Goal: Transaction & Acquisition: Purchase product/service

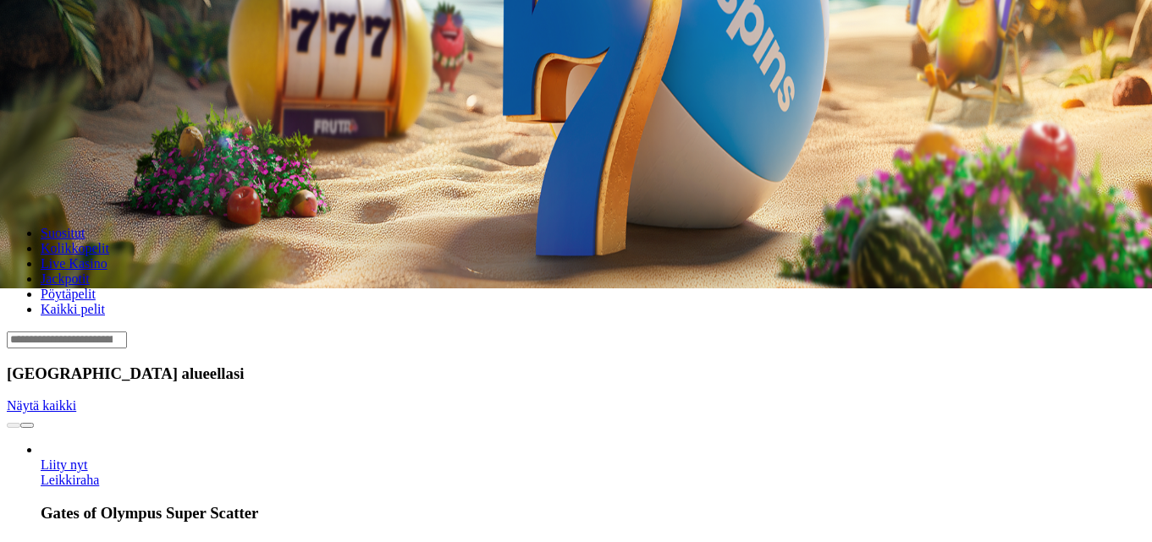
scroll to position [254, 0]
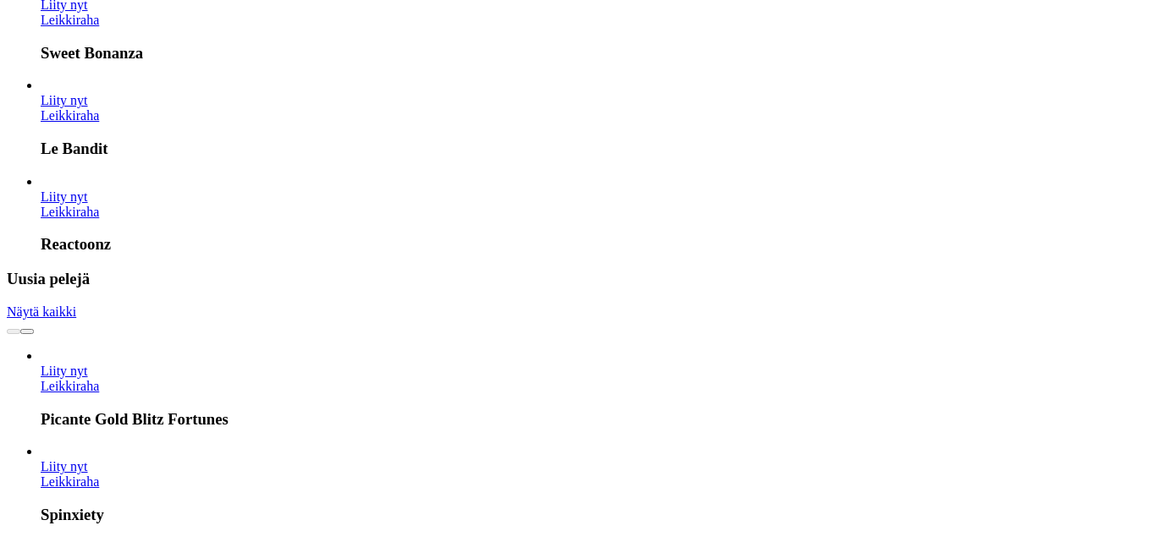
scroll to position [1608, 0]
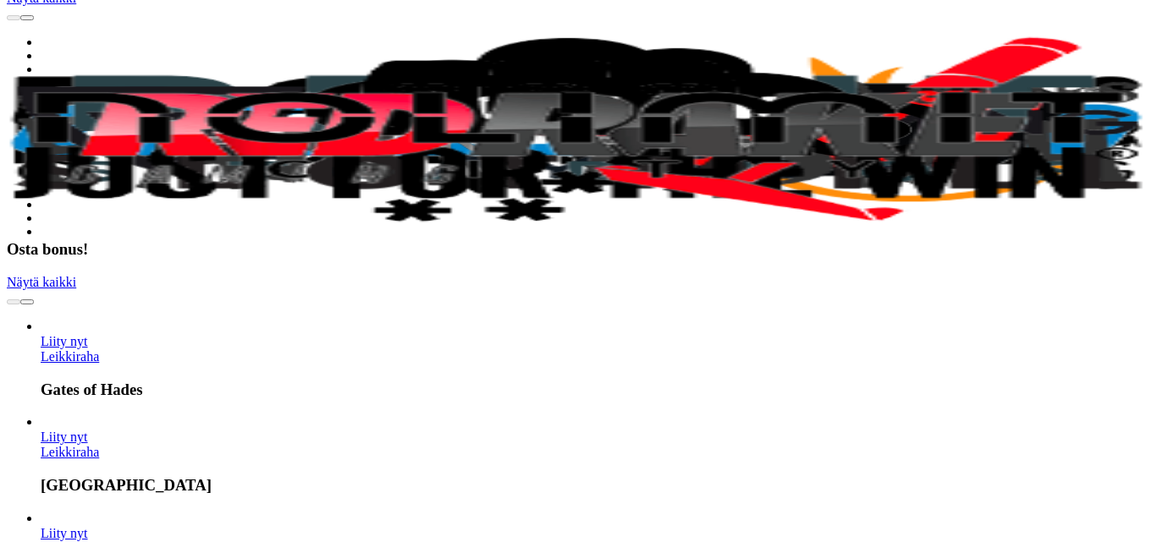
scroll to position [3046, 0]
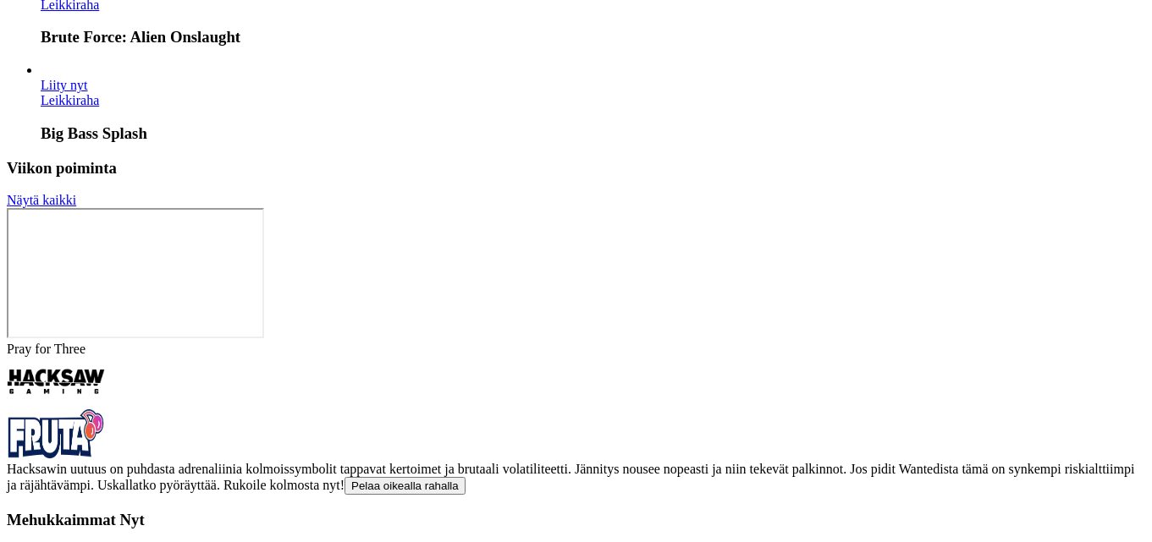
scroll to position [3554, 0]
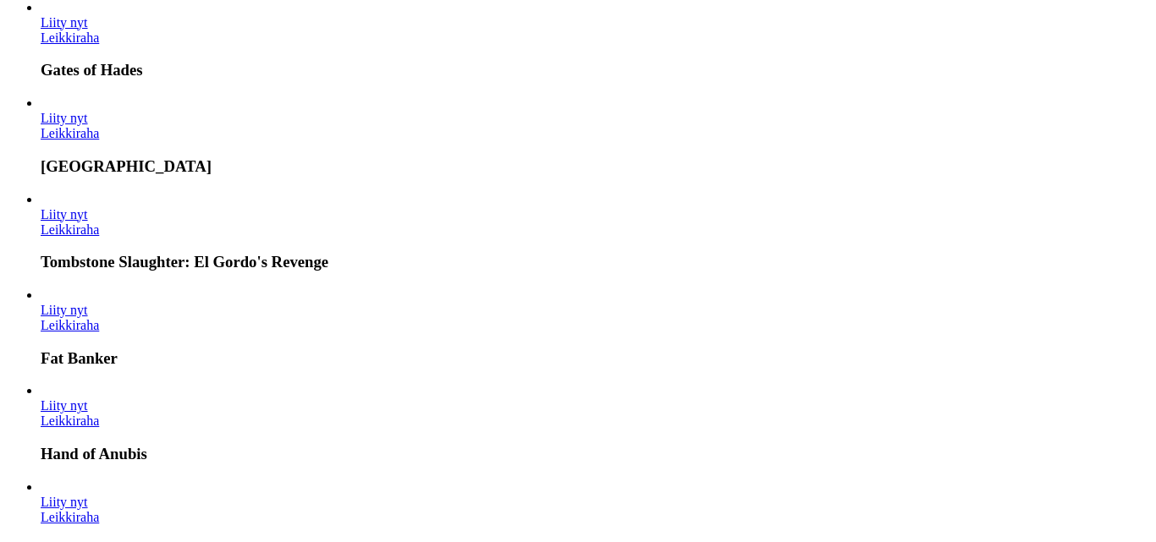
type input "*"
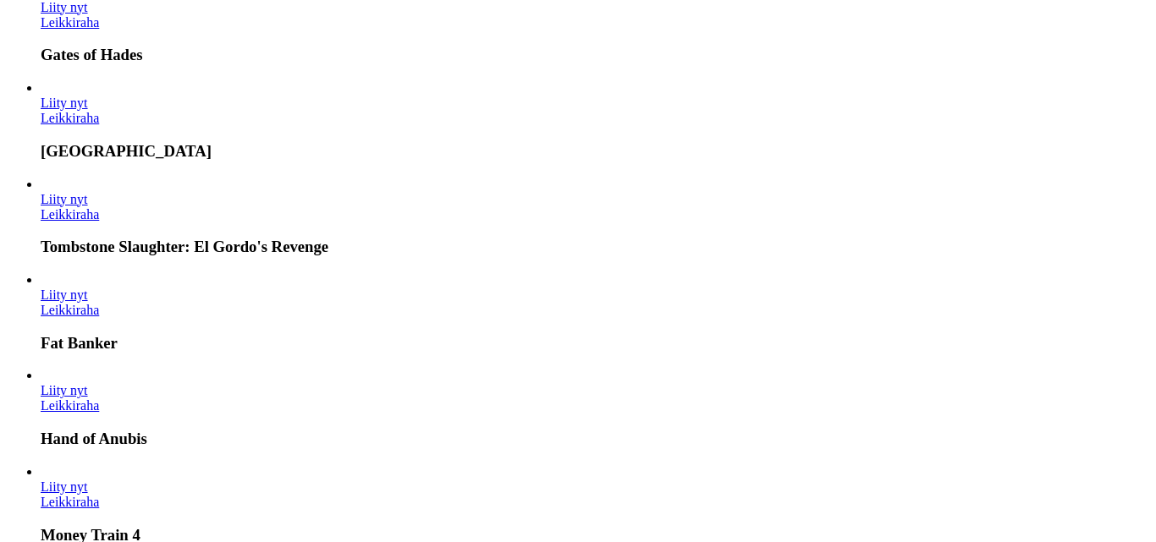
type input "**"
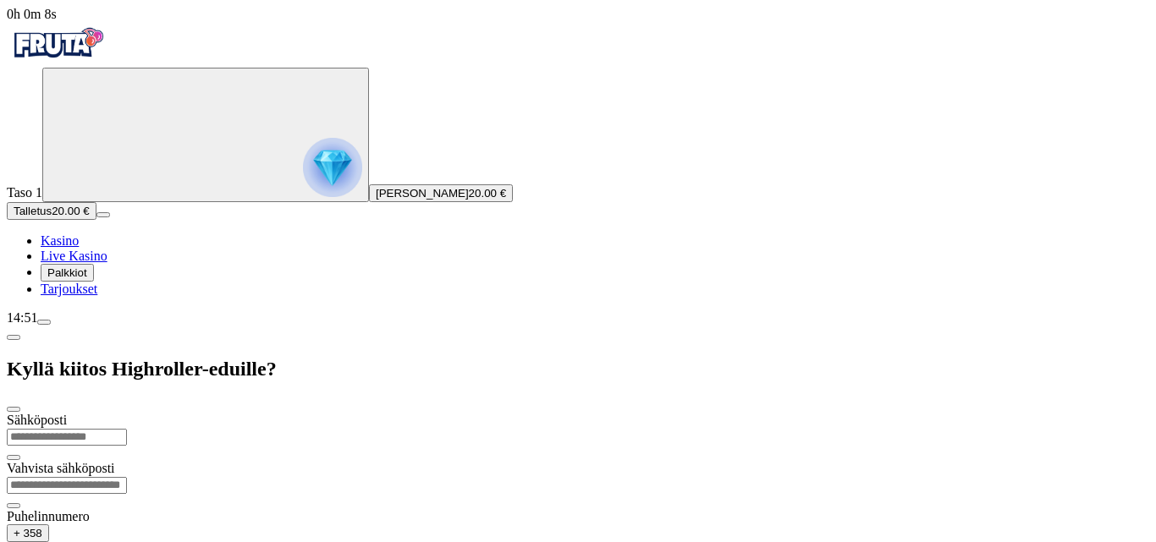
click at [127, 429] on input "email" at bounding box center [67, 437] width 120 height 17
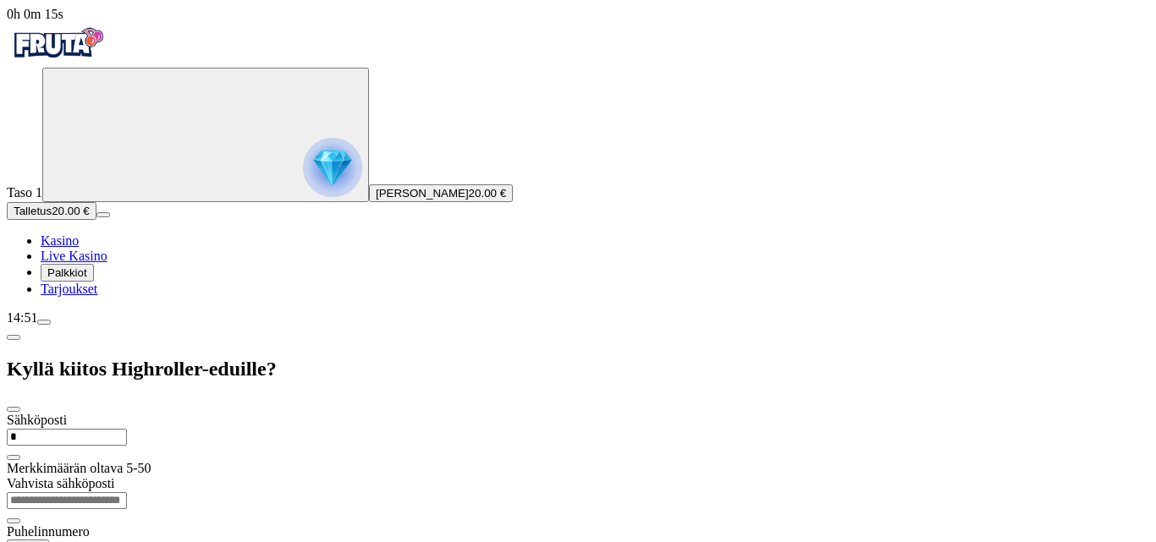
type input "**********"
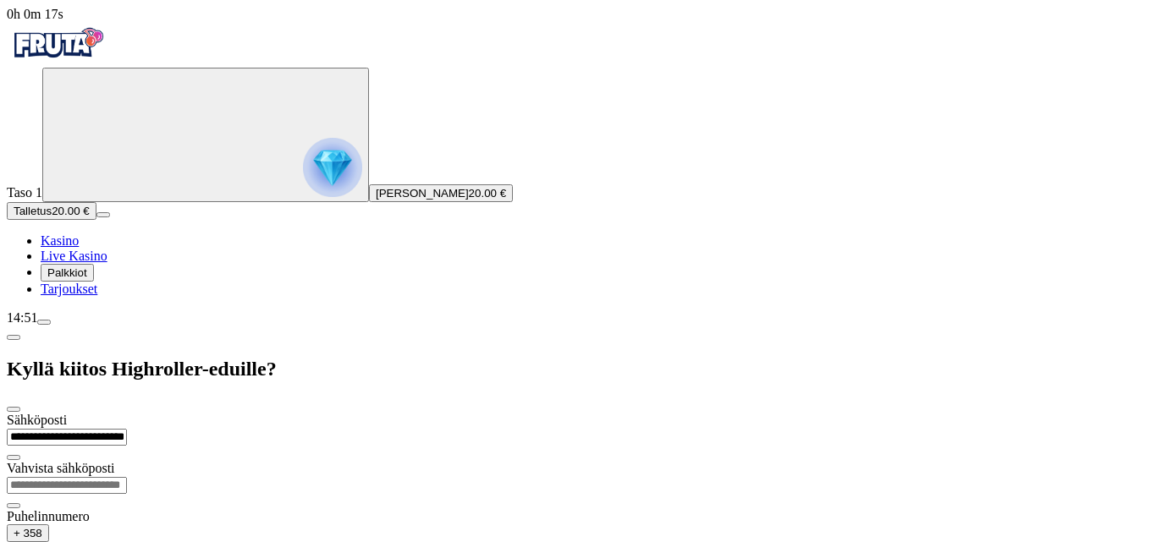
click at [127, 477] on input "email" at bounding box center [67, 485] width 120 height 17
type input "**********"
click at [127, 542] on input "text" at bounding box center [67, 551] width 120 height 17
type input "**********"
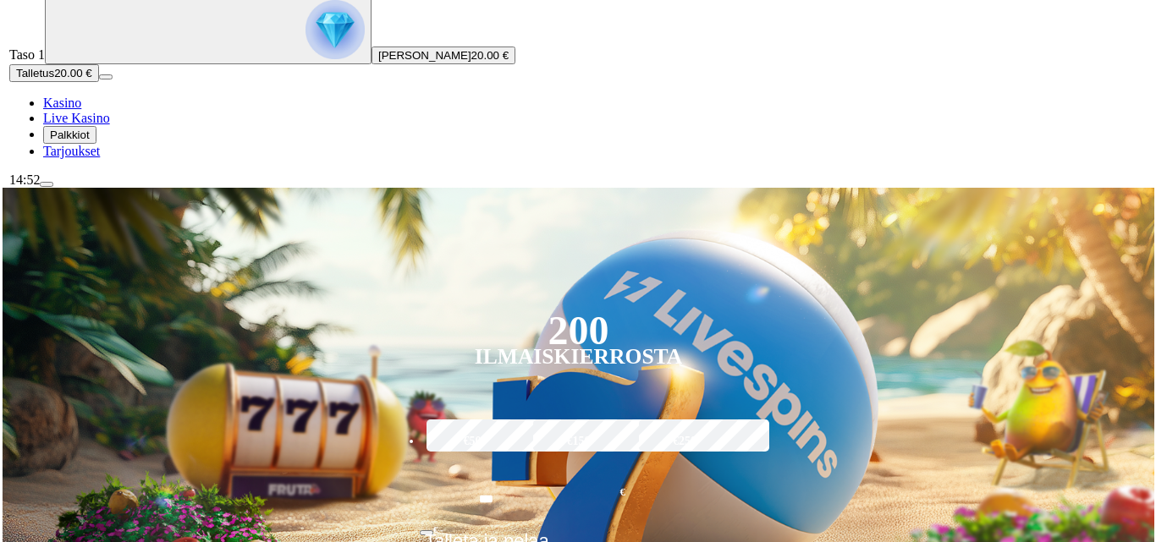
scroll to position [169, 0]
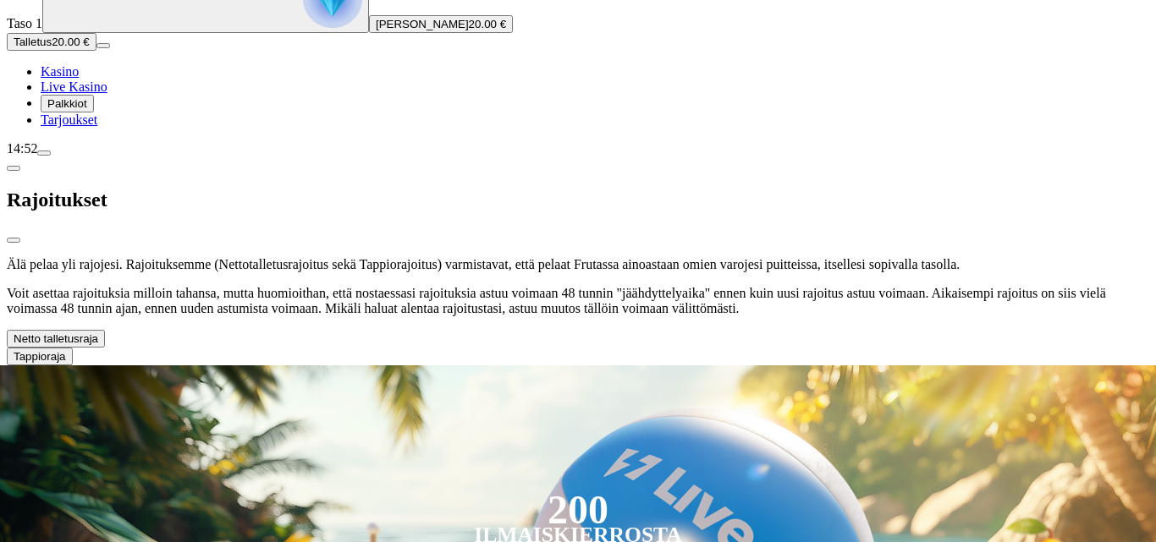
click at [98, 333] on span "chevron-down icon" at bounding box center [98, 339] width 0 height 13
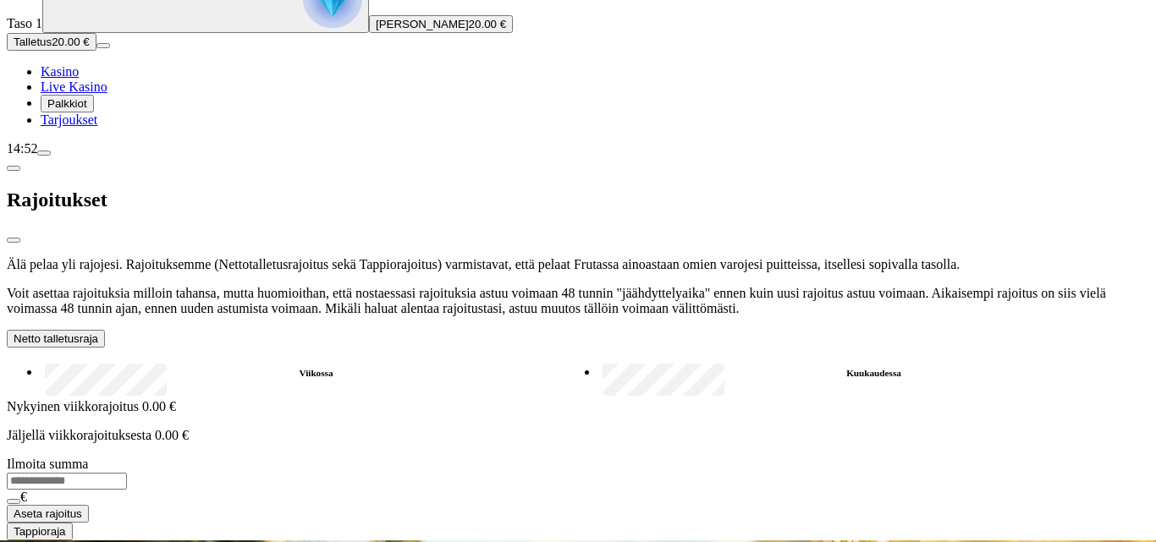
type input "**"
click at [82, 520] on span "Aseta rajoitus" at bounding box center [48, 514] width 69 height 13
click at [14, 240] on span "close icon" at bounding box center [14, 240] width 0 height 0
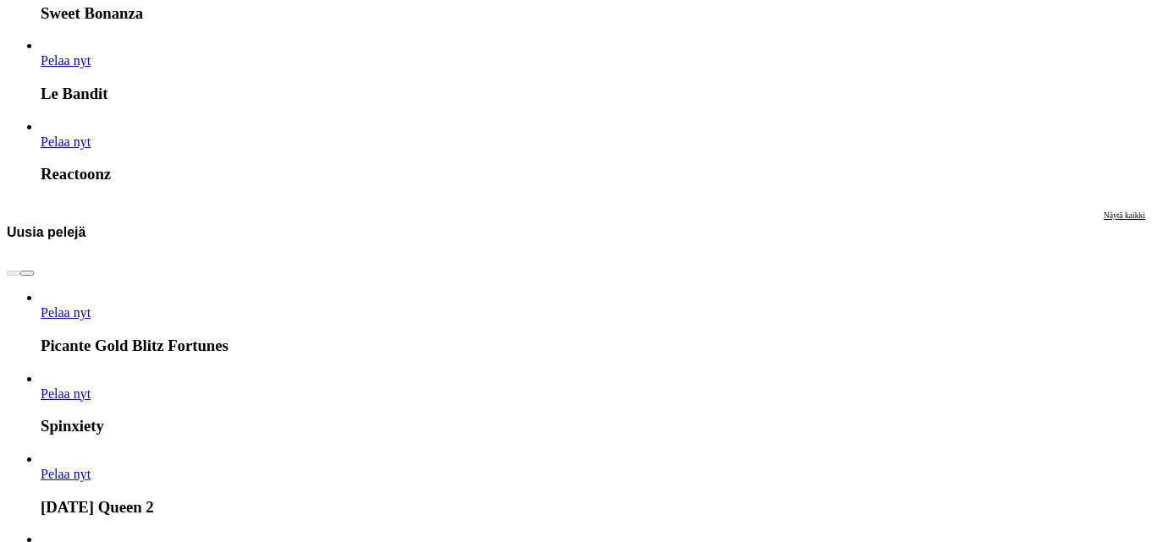
scroll to position [1692, 0]
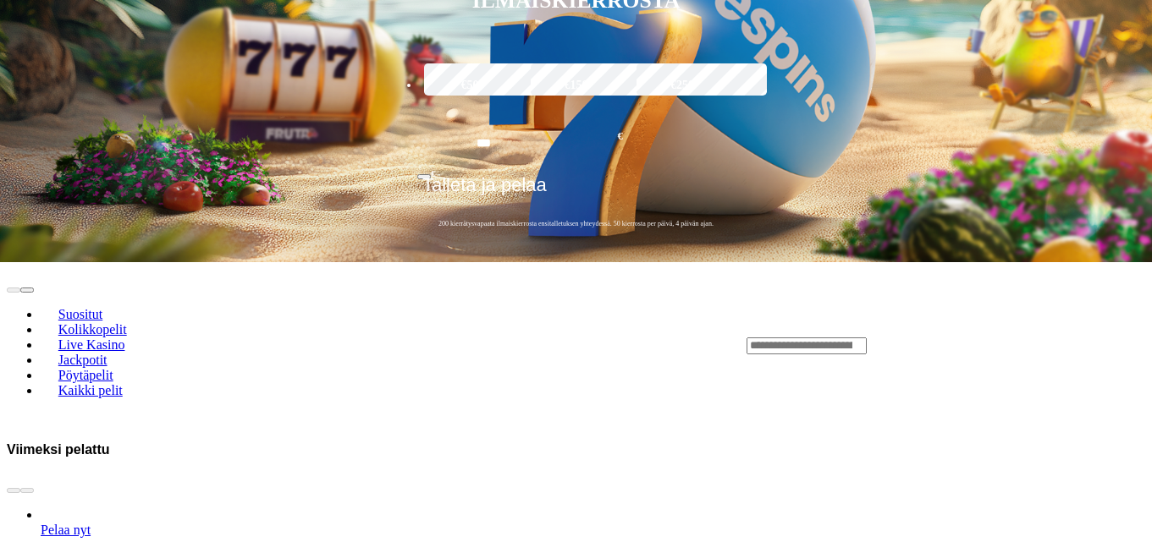
scroll to position [508, 0]
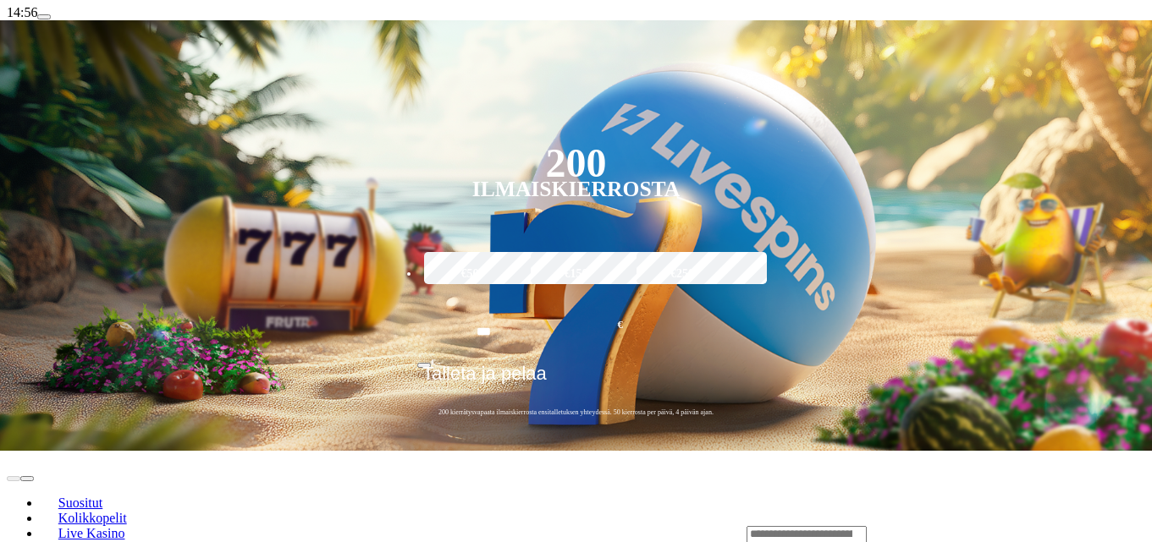
scroll to position [338, 0]
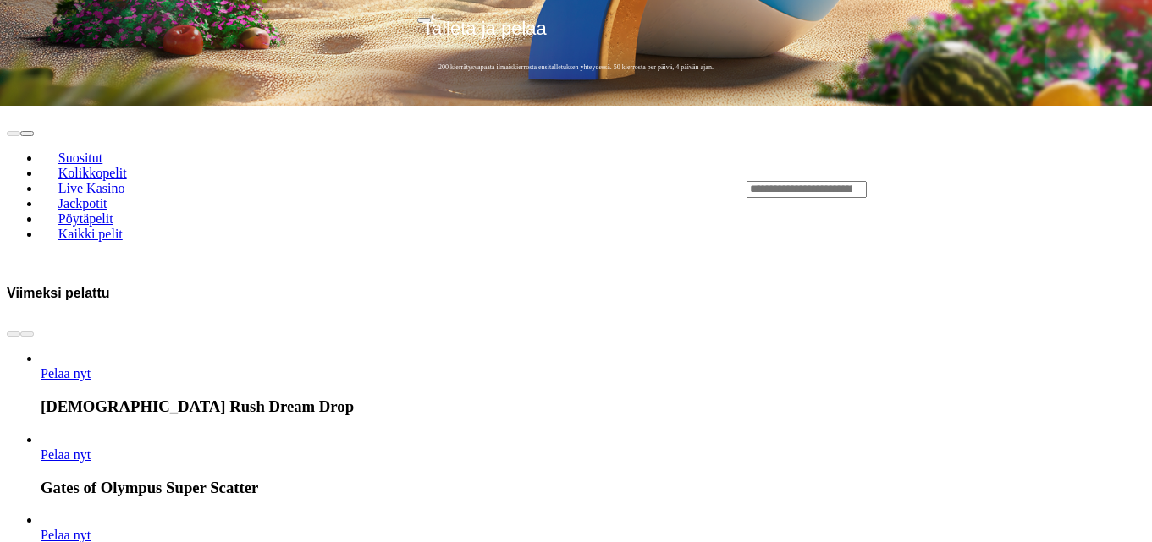
scroll to position [846, 0]
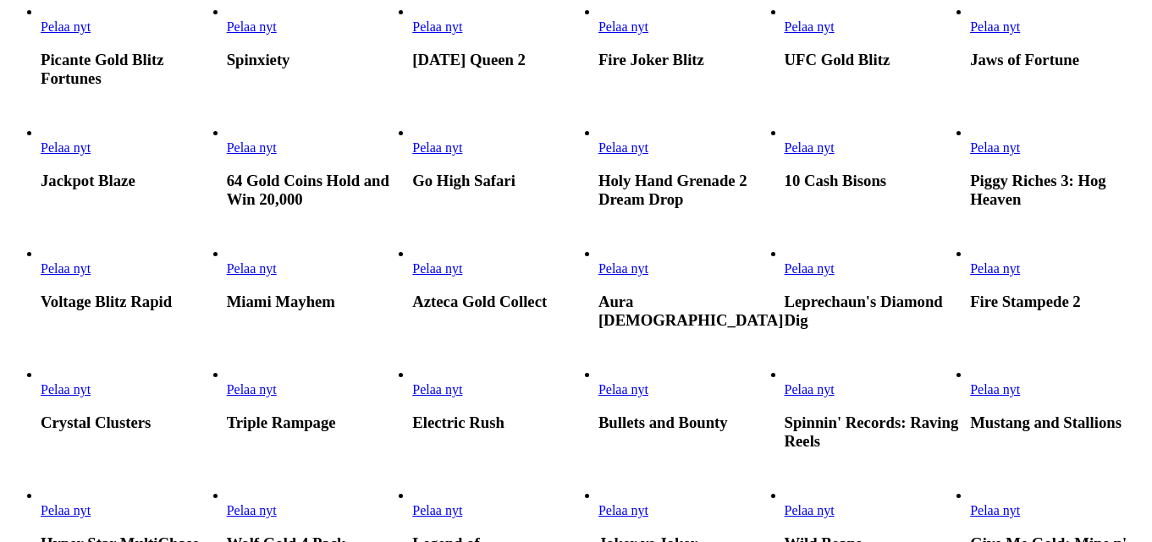
scroll to position [423, 0]
click at [648, 262] on span "Pelaa nyt" at bounding box center [623, 269] width 50 height 14
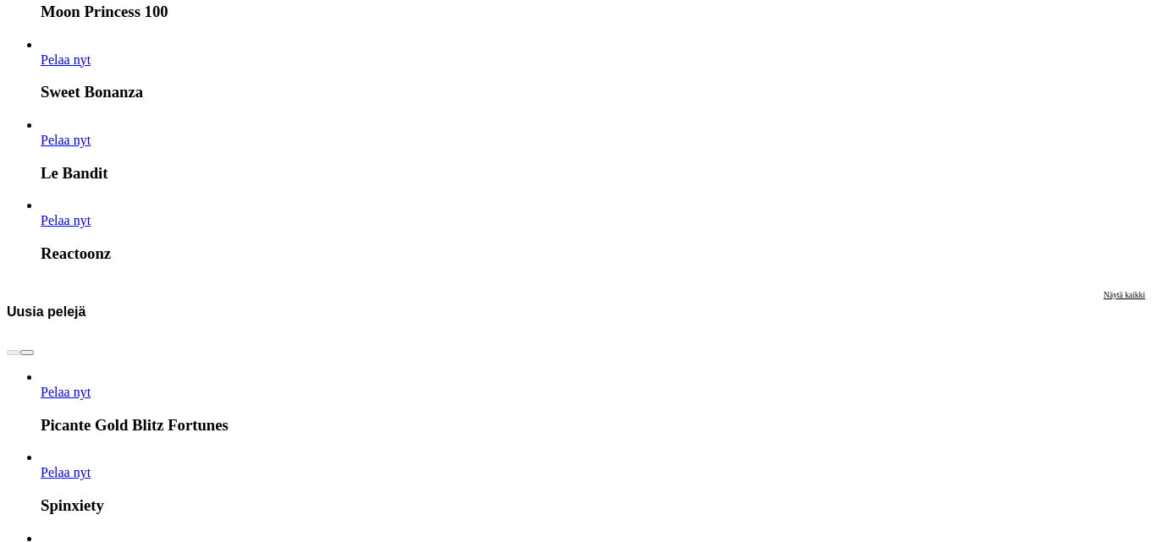
scroll to position [2031, 0]
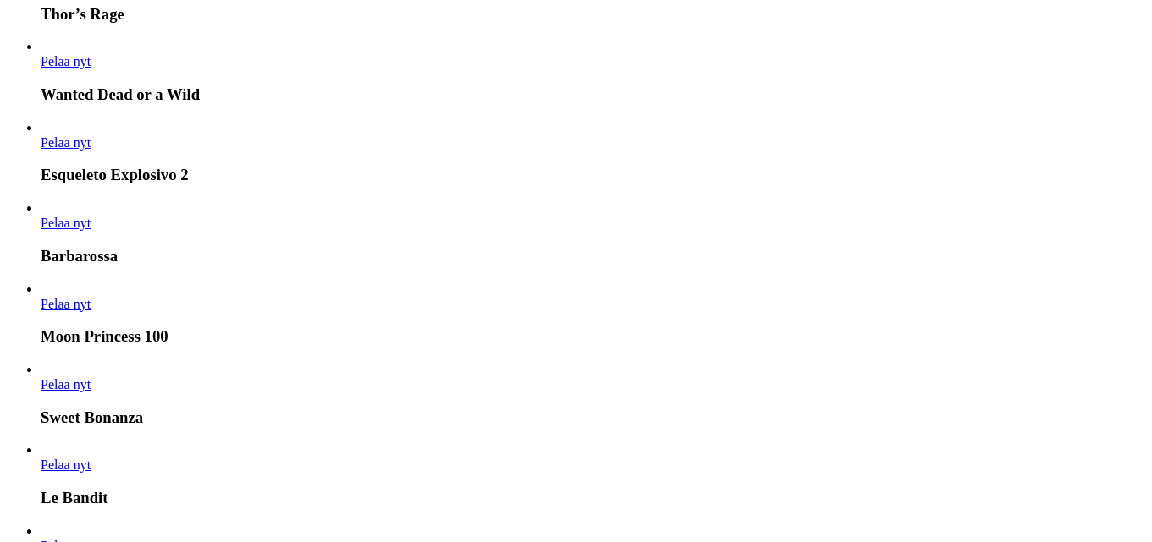
scroll to position [1946, 0]
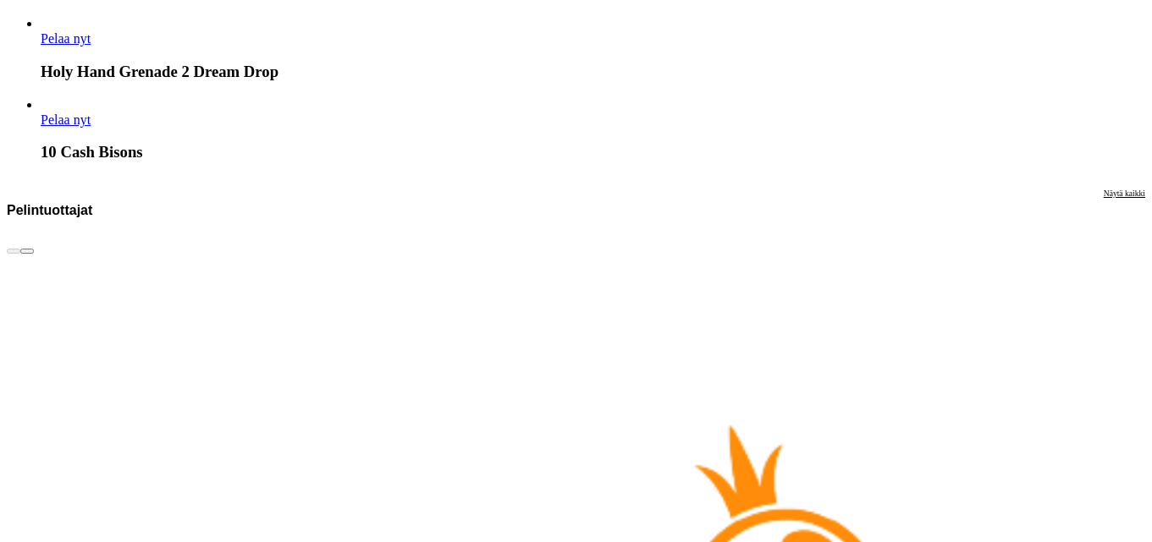
scroll to position [3215, 0]
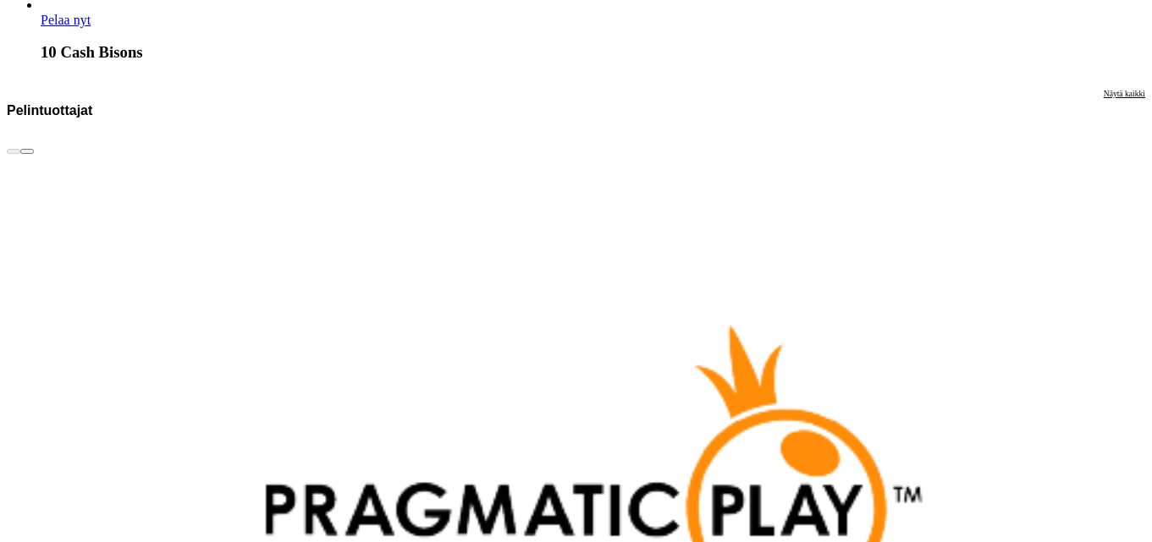
scroll to position [3385, 0]
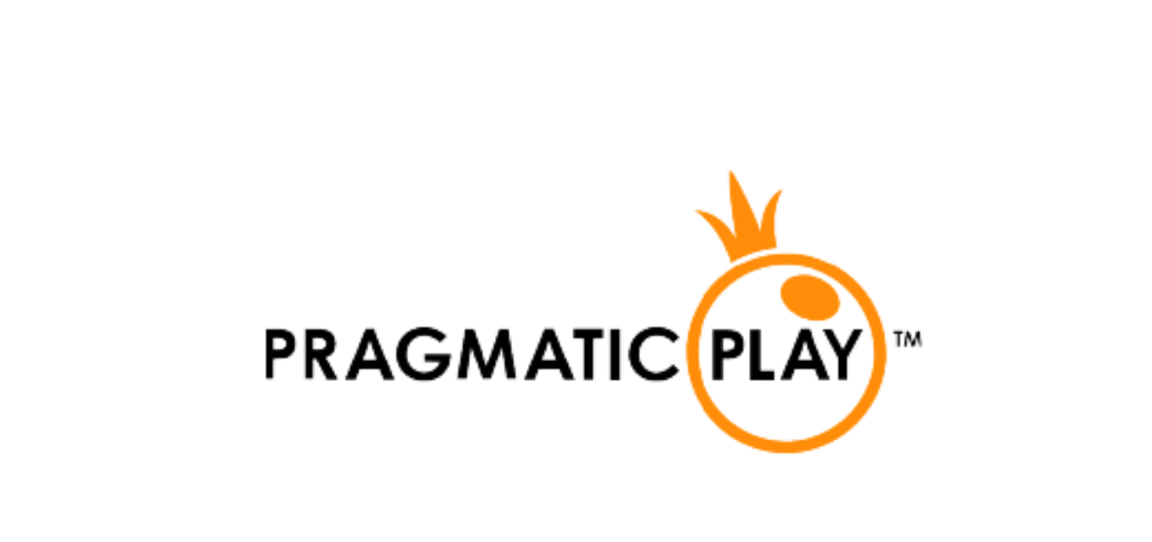
scroll to position [3554, 0]
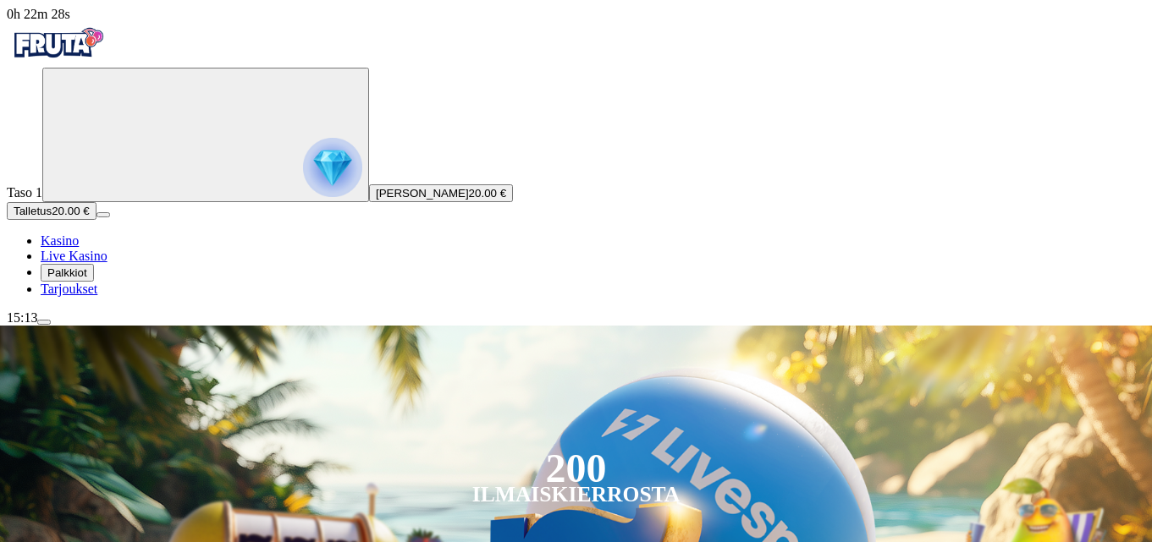
click at [52, 217] on span "Talletus" at bounding box center [33, 211] width 38 height 13
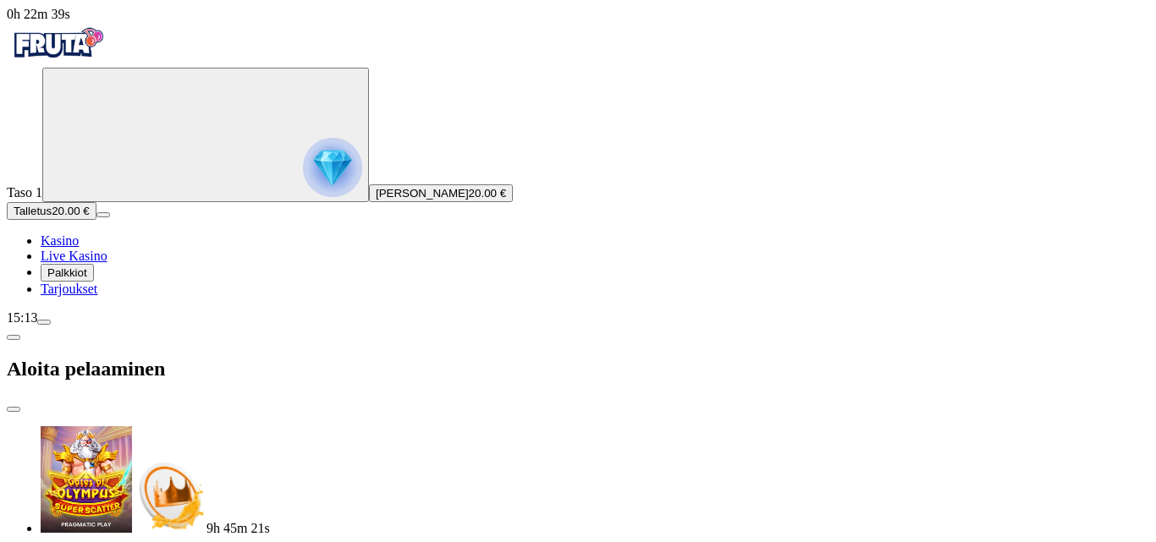
click at [44, 322] on span "menu icon" at bounding box center [44, 322] width 0 height 0
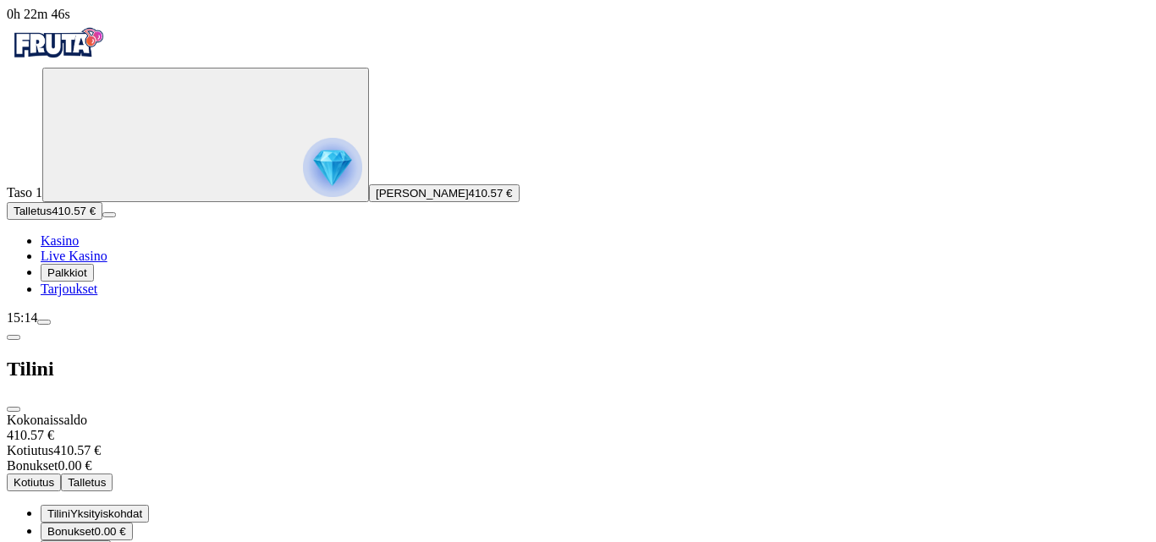
click at [54, 476] on span "Kotiutus" at bounding box center [34, 482] width 41 height 13
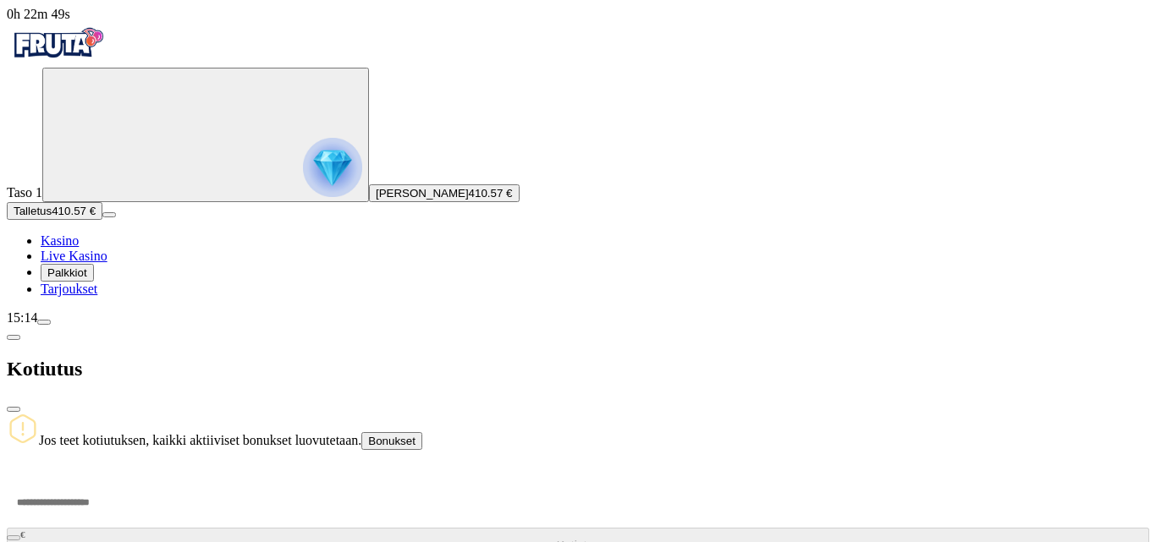
click at [121, 477] on input "number" at bounding box center [64, 502] width 114 height 51
type input "***"
click at [557, 539] on span "Kotiutus" at bounding box center [578, 546] width 43 height 14
click at [14, 410] on span "close icon" at bounding box center [14, 410] width 0 height 0
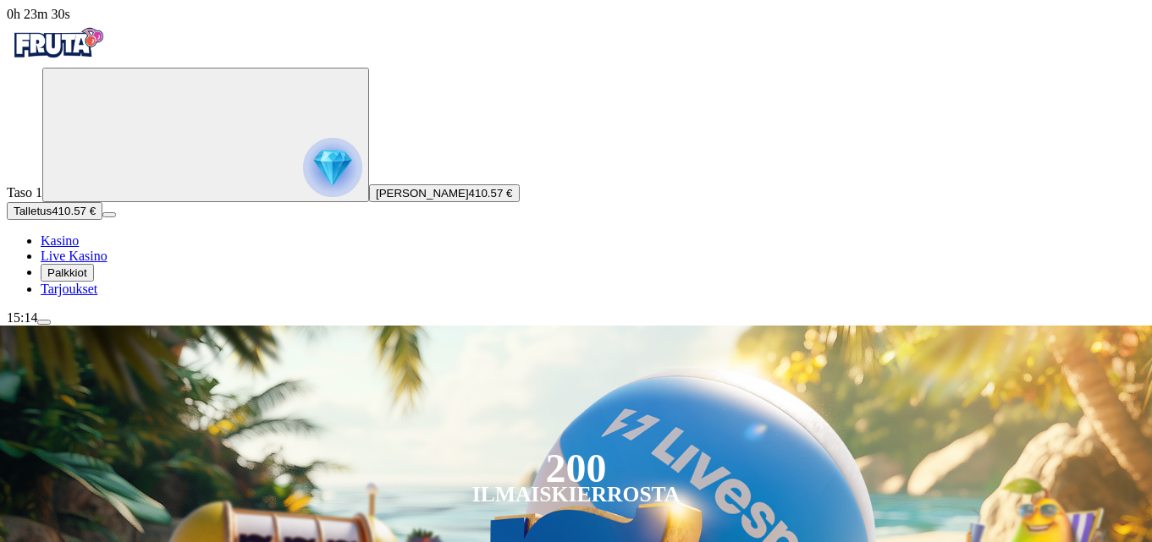
click at [131, 197] on icon "Primary" at bounding box center [176, 133] width 254 height 127
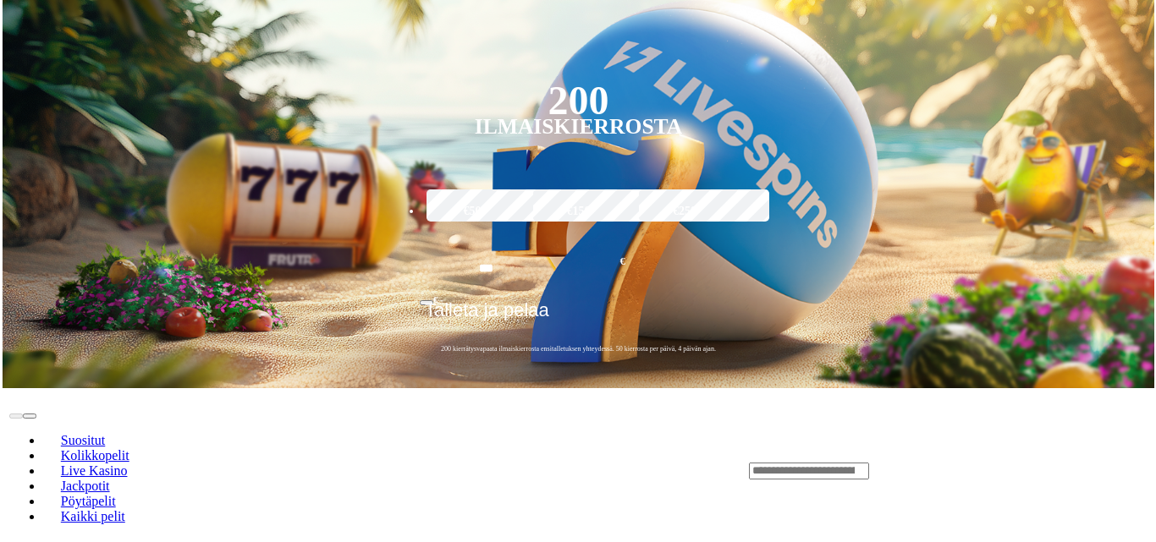
scroll to position [910, 0]
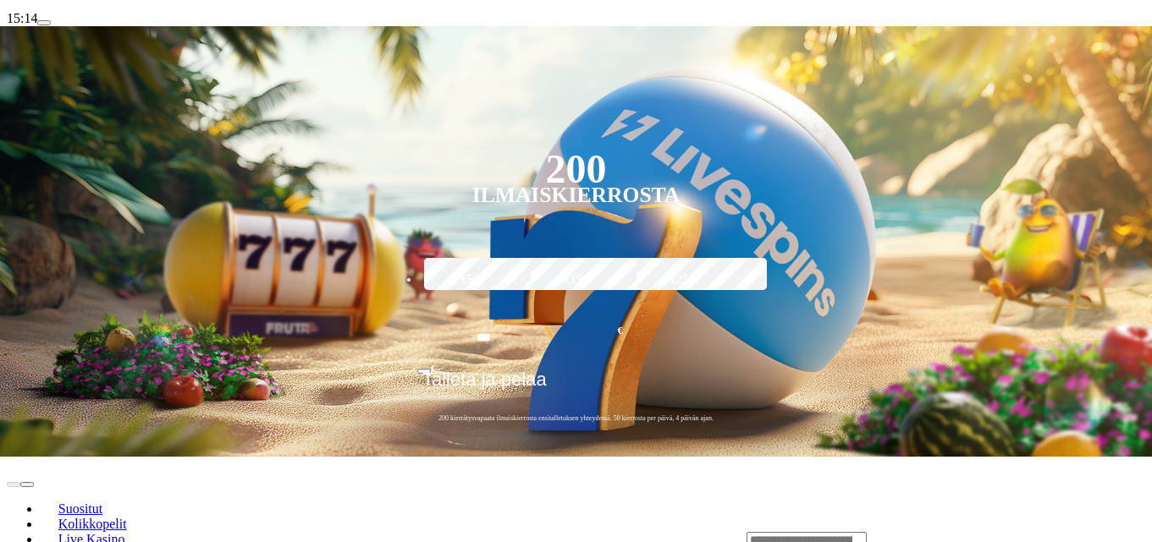
scroll to position [338, 0]
